Goal: Information Seeking & Learning: Learn about a topic

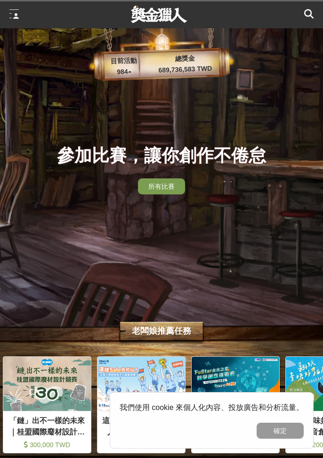
click at [286, 434] on button "確定" at bounding box center [279, 430] width 47 height 16
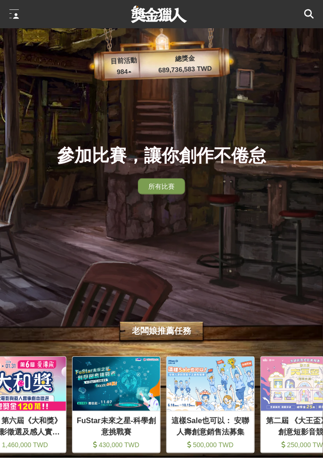
scroll to position [0, 69]
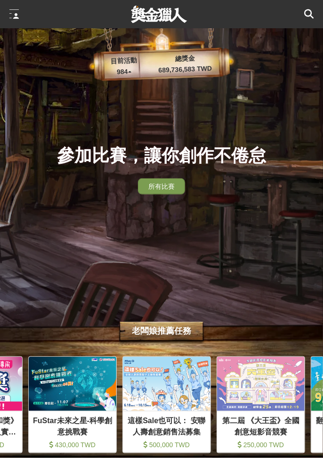
click at [13, 18] on div at bounding box center [13, 13] width 9 height 9
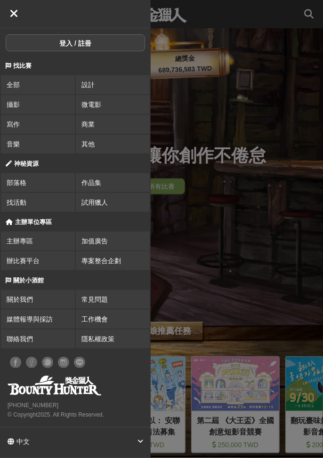
click at [66, 45] on button "登入 / 註冊" at bounding box center [75, 42] width 139 height 17
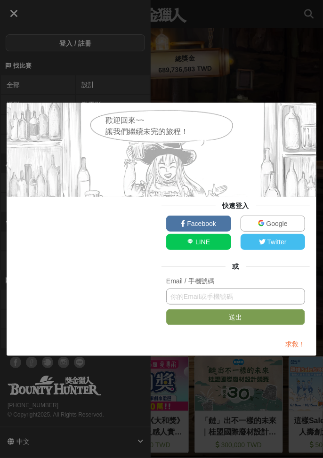
scroll to position [0, 0]
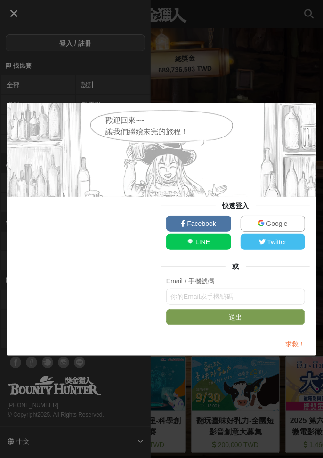
click at [305, 83] on div "歡迎回來~~ 讓我們繼續未完的旅程！ 快速登入 Facebook Google LINE Twitter 或 Email / 手機號碼 送出 求救！" at bounding box center [161, 229] width 323 height 458
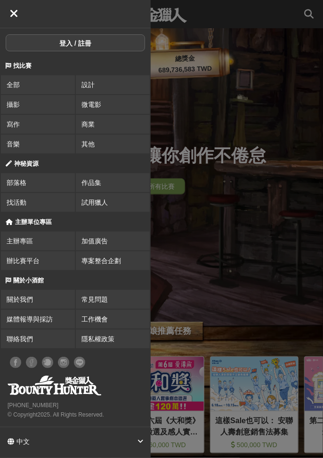
scroll to position [0, 94]
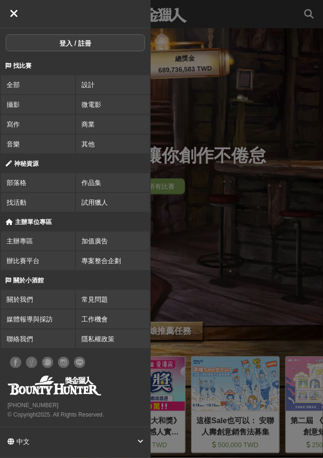
click at [290, 301] on div at bounding box center [237, 229] width 172 height 458
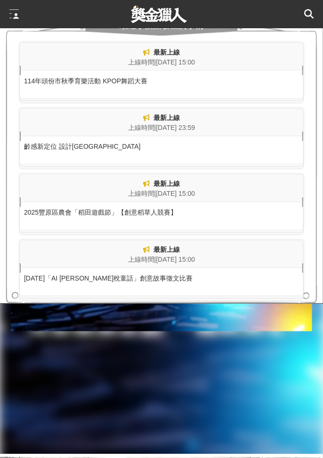
scroll to position [455, 0]
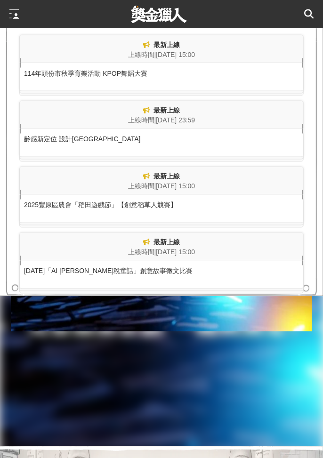
click at [136, 276] on div "[DATE]「AI [PERSON_NAME]稅童話」創意故事徵文比賽" at bounding box center [161, 269] width 283 height 16
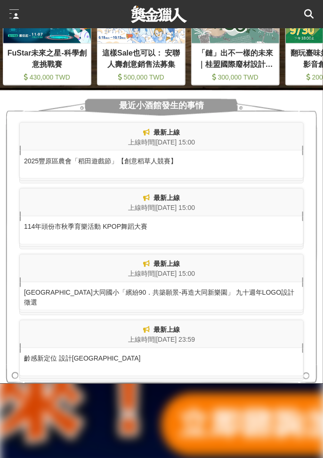
click at [250, 308] on div "[GEOGRAPHIC_DATA]大同國小「繽紛90．共築願景-再造大同新樂園」 九十週年LOGO設計徵選" at bounding box center [161, 294] width 283 height 25
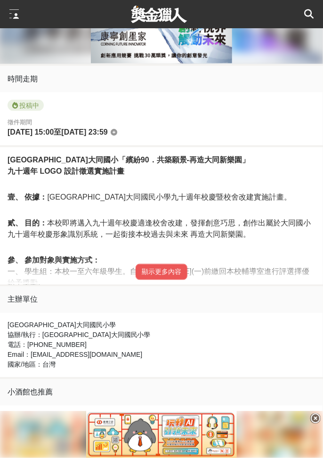
scroll to position [423, 0]
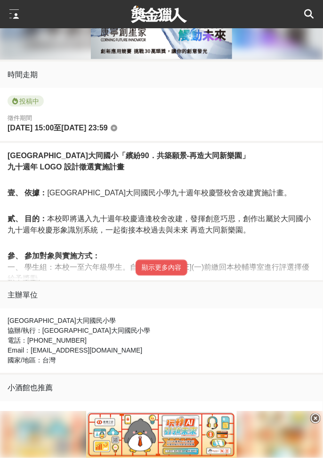
click at [168, 274] on button "顯示更多內容" at bounding box center [161, 268] width 52 height 16
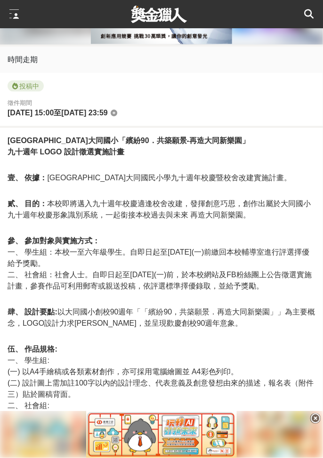
scroll to position [435, 0]
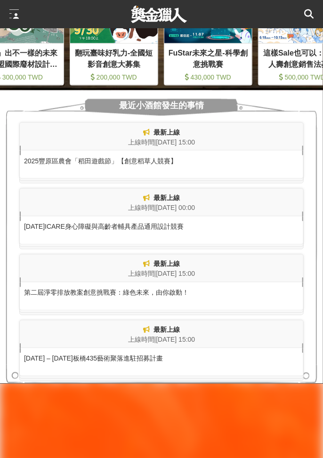
scroll to position [0, 282]
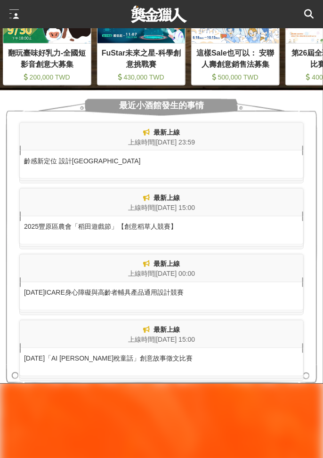
click at [63, 310] on div "[DATE]ICARE身心障礙與高齡者輔具產品通用設計競賽" at bounding box center [161, 296] width 284 height 28
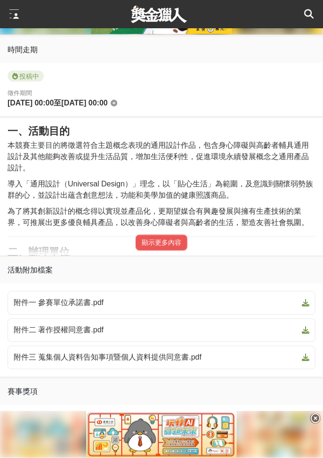
scroll to position [441, 0]
click at [160, 251] on button "顯示更多內容" at bounding box center [161, 243] width 52 height 16
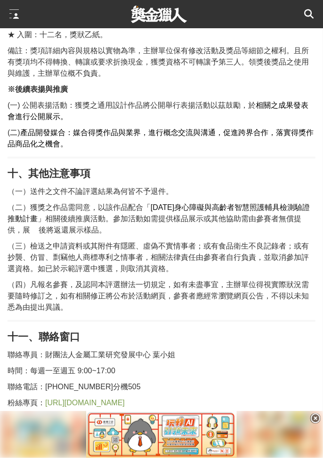
scroll to position [2337, 0]
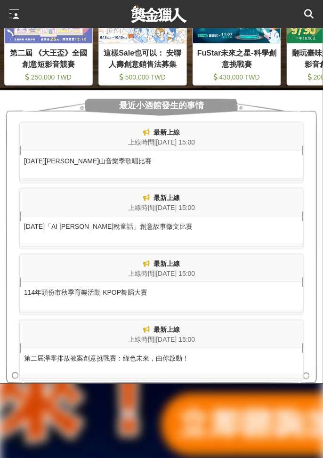
scroll to position [0, 94]
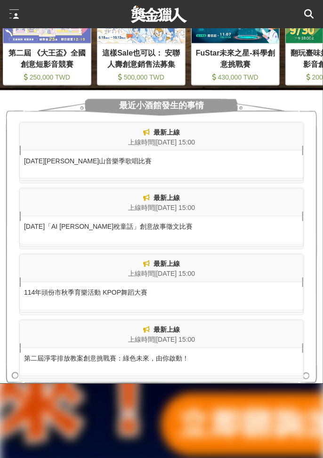
click at [150, 232] on div "[DATE]「AI [PERSON_NAME]稅童話」創意故事徵文比賽" at bounding box center [161, 224] width 283 height 16
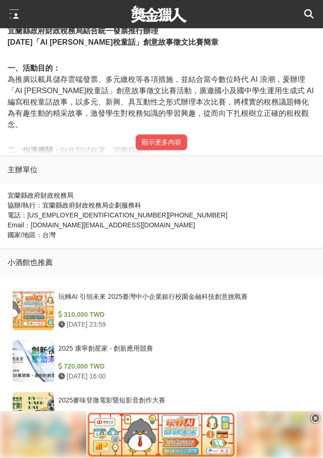
scroll to position [576, 0]
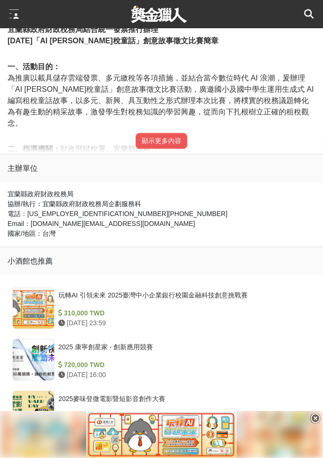
click at [163, 133] on button "顯示更多內容" at bounding box center [161, 141] width 52 height 16
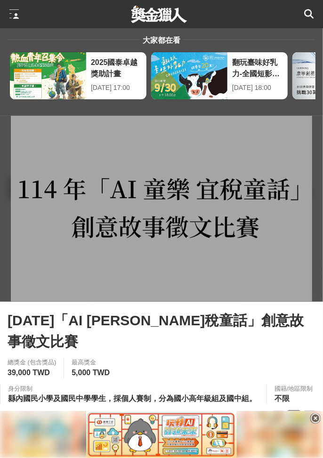
scroll to position [0, 0]
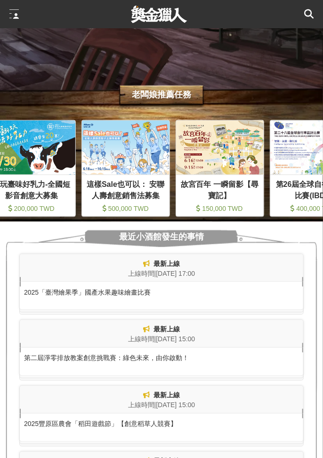
scroll to position [0, 470]
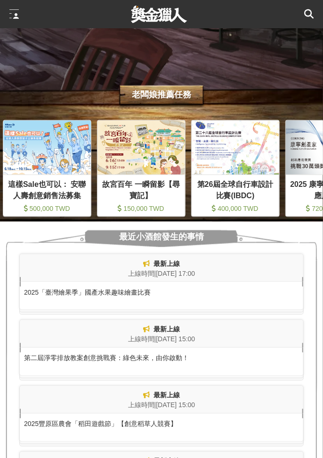
click at [159, 200] on div "故宮百年 一瞬留影【尋寶記】" at bounding box center [141, 189] width 80 height 21
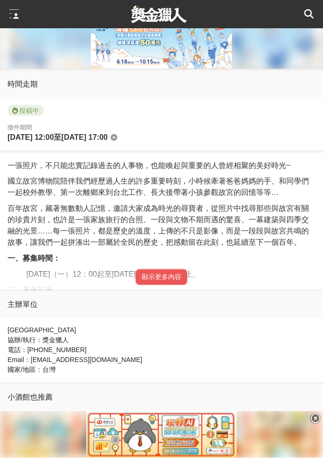
scroll to position [394, 0]
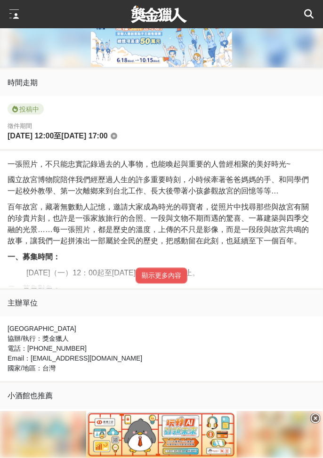
click at [167, 284] on button "顯示更多內容" at bounding box center [161, 276] width 52 height 16
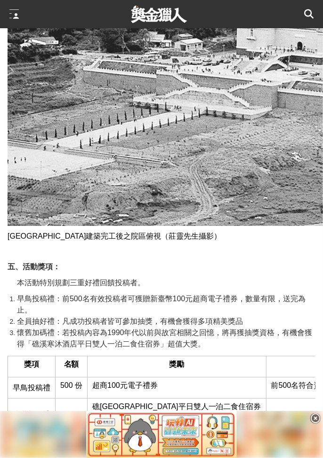
scroll to position [1073, 0]
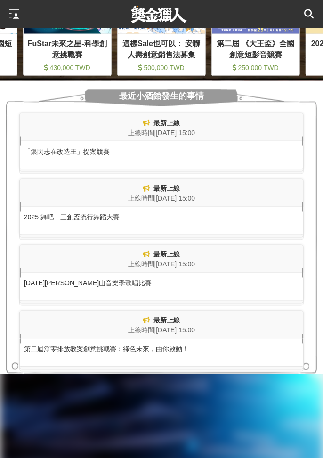
scroll to position [0, 282]
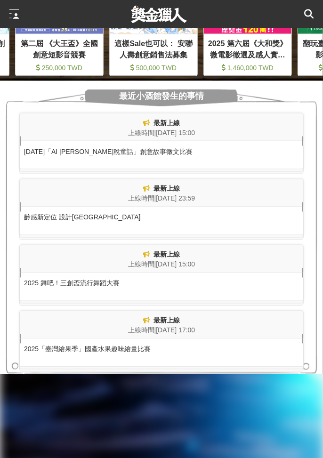
scroll to position [0, 94]
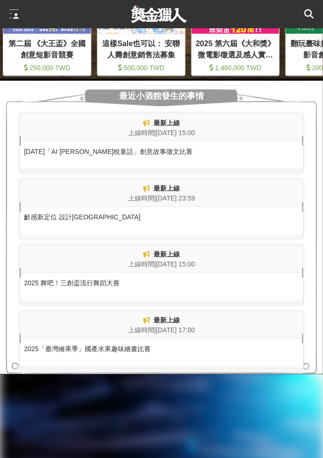
click at [146, 354] on div "2025「臺灣繪果季」國產水果趣味繪畫比賽" at bounding box center [161, 347] width 283 height 16
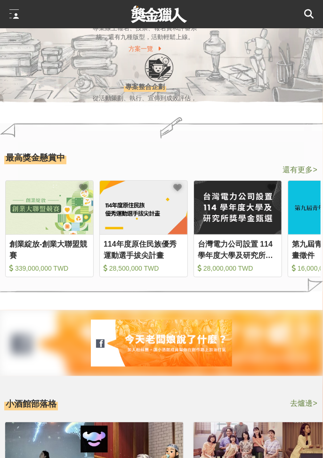
scroll to position [0, 470]
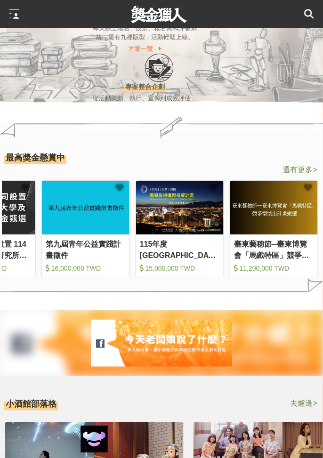
click at [191, 260] on div "115年度[GEOGRAPHIC_DATA]「國際影視攝製投資計畫」" at bounding box center [180, 249] width 80 height 21
